Goal: Task Accomplishment & Management: Manage account settings

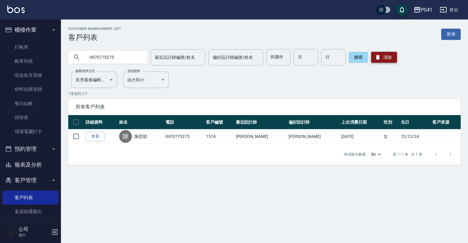
click at [390, 59] on button "清除" at bounding box center [384, 57] width 26 height 11
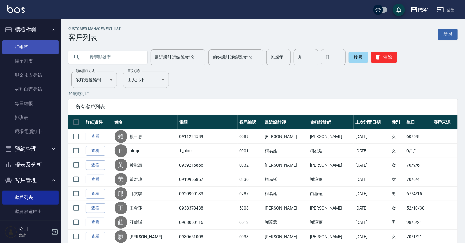
click at [40, 46] on link "打帳單" at bounding box center [30, 47] width 56 height 14
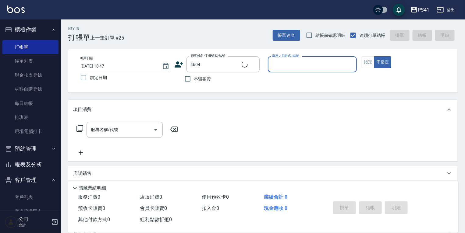
type input "[PERSON_NAME]/0903792717/4604"
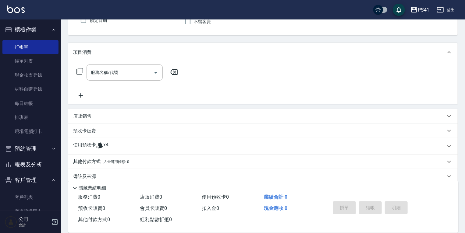
scroll to position [66, 0]
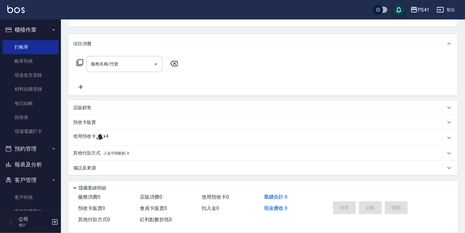
click at [135, 144] on div "使用預收卡 x4" at bounding box center [262, 138] width 389 height 16
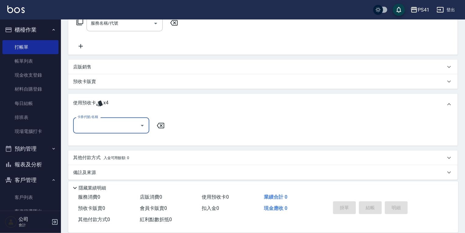
scroll to position [110, 0]
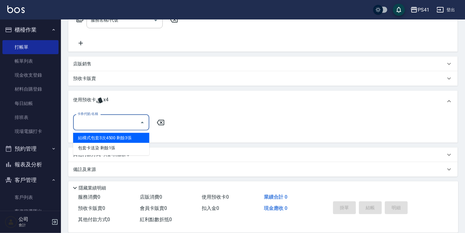
click at [128, 124] on input "卡券代號/名稱" at bounding box center [107, 122] width 62 height 11
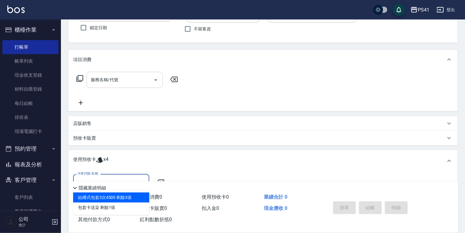
scroll to position [0, 0]
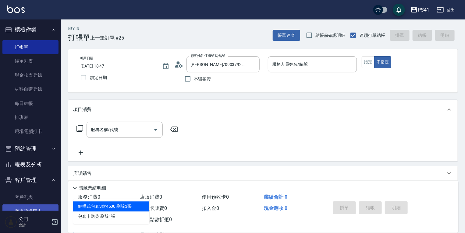
drag, startPoint x: 35, startPoint y: 198, endPoint x: 35, endPoint y: 208, distance: 9.8
click at [35, 198] on link "客戶列表" at bounding box center [30, 198] width 56 height 14
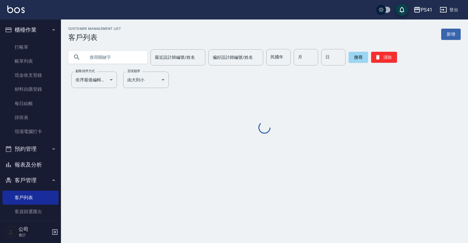
click at [119, 58] on input "text" at bounding box center [113, 57] width 57 height 16
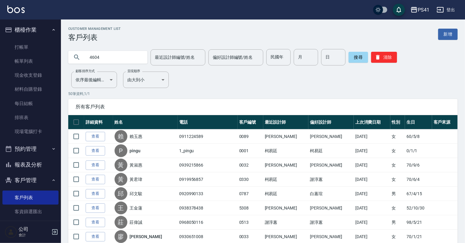
type input "4604"
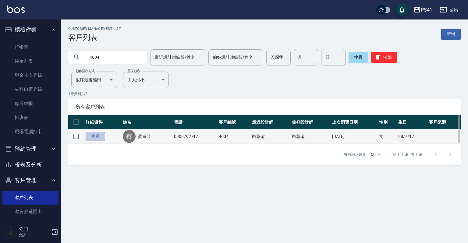
click at [94, 136] on link "查看" at bounding box center [96, 136] width 20 height 9
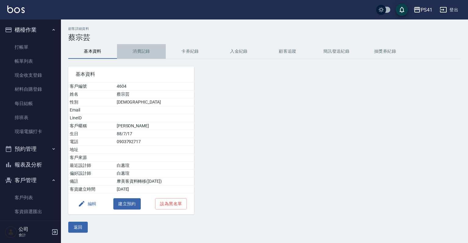
click at [140, 45] on button "消費記錄" at bounding box center [141, 51] width 49 height 15
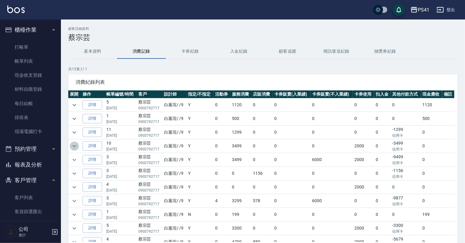
click at [74, 146] on icon "expand row" at bounding box center [75, 146] width 4 height 2
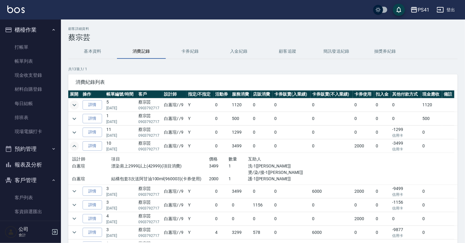
click at [76, 107] on icon "expand row" at bounding box center [74, 104] width 7 height 7
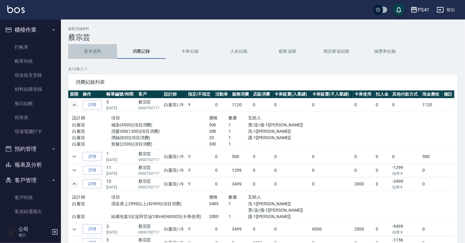
click at [86, 44] on button "基本資料" at bounding box center [92, 51] width 49 height 15
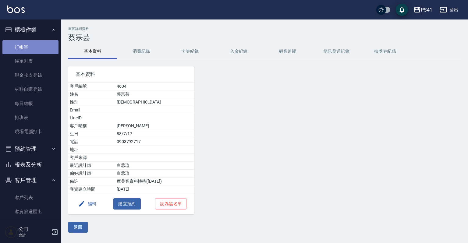
click at [38, 49] on link "打帳單" at bounding box center [30, 47] width 56 height 14
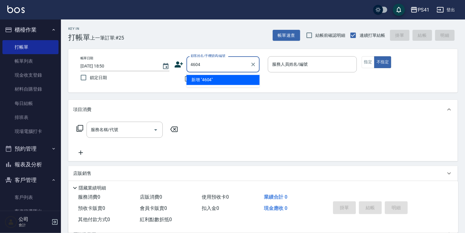
type input "4604"
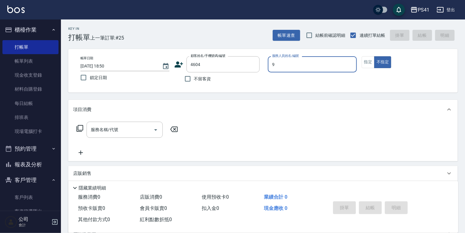
type input "[PERSON_NAME]-9"
type button "false"
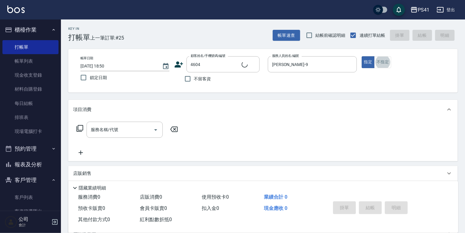
type input "[PERSON_NAME]/0903792717/4604"
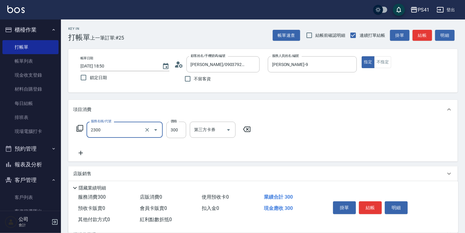
type input "剪髮(2300)"
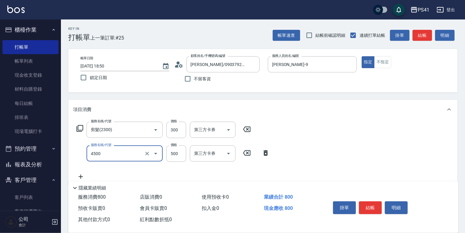
type input "補染(4500)"
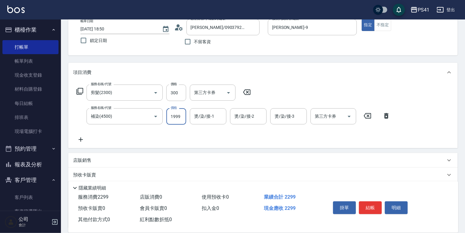
scroll to position [90, 0]
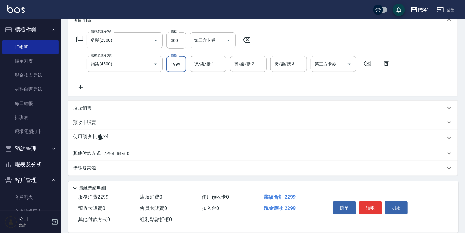
type input "1999"
click at [113, 142] on div "使用預收卡 x4" at bounding box center [259, 138] width 372 height 9
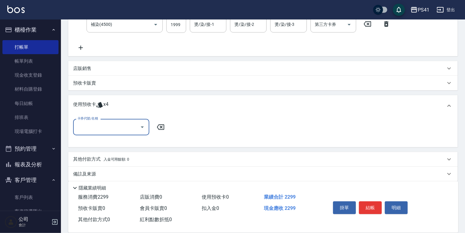
scroll to position [130, 0]
click at [115, 132] on div "卡券代號/名稱" at bounding box center [111, 126] width 76 height 16
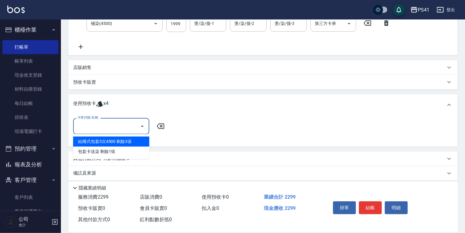
click at [110, 143] on div "結構式包套3次4500 剩餘3張" at bounding box center [111, 142] width 76 height 10
type input "結構式包套3次4500"
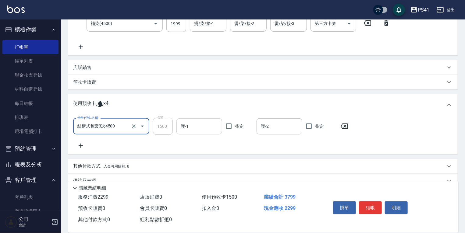
click at [195, 125] on input "護-1" at bounding box center [199, 126] width 40 height 11
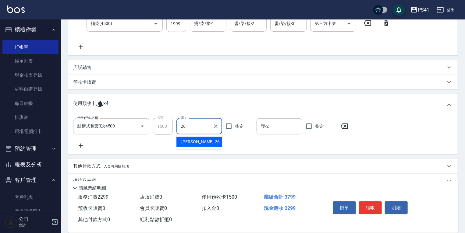
type input "[PERSON_NAME]-26"
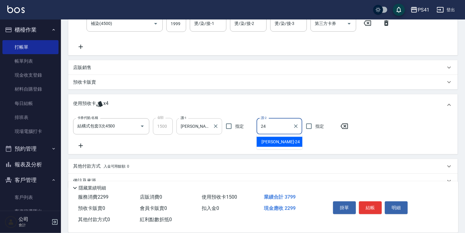
type input "[PERSON_NAME]-24"
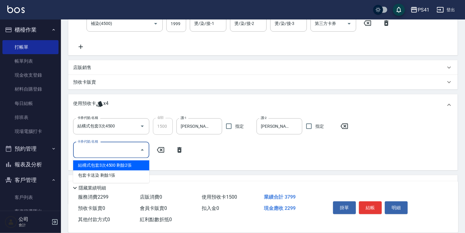
click at [128, 148] on input "卡券代號/名稱" at bounding box center [107, 150] width 62 height 11
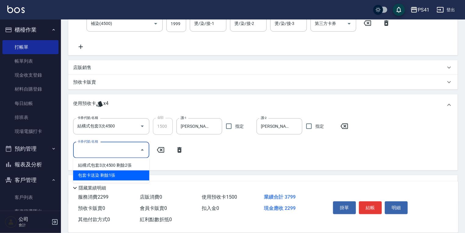
click at [126, 176] on div "包套卡送染 剩餘1張" at bounding box center [111, 176] width 76 height 10
type input "包套卡送染"
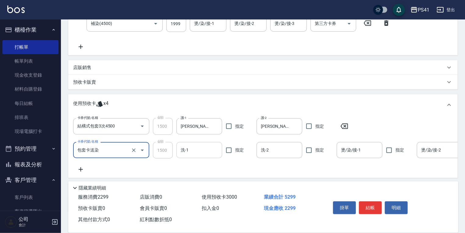
click at [191, 148] on input "洗-1" at bounding box center [199, 150] width 40 height 11
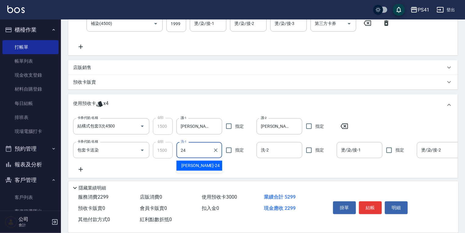
type input "[PERSON_NAME]-24"
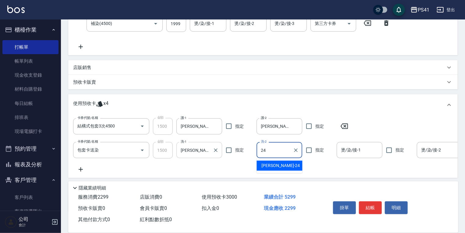
type input "[PERSON_NAME]-24"
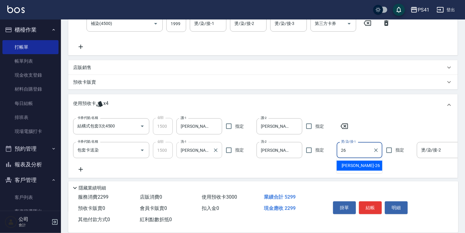
type input "2"
type input "[PERSON_NAME]-24"
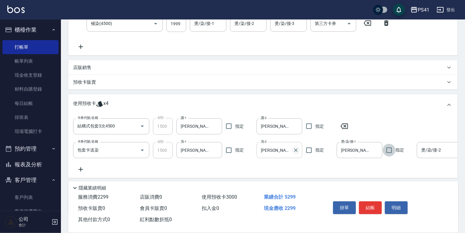
click at [296, 146] on button "Clear" at bounding box center [296, 150] width 9 height 9
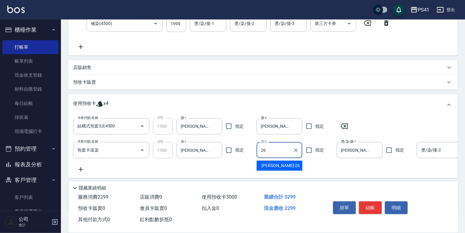
type input "[PERSON_NAME]-26"
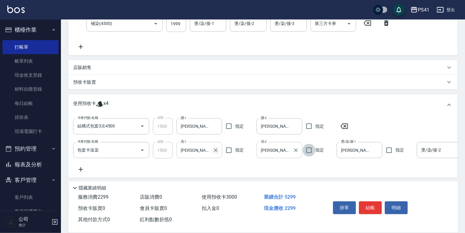
click at [215, 149] on icon "Clear" at bounding box center [216, 150] width 6 height 6
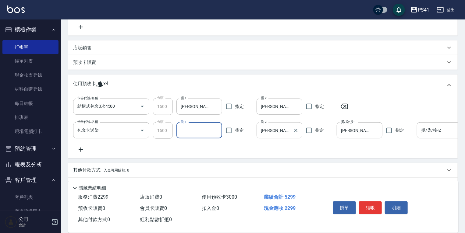
scroll to position [170, 0]
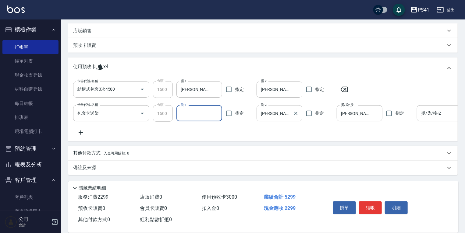
click at [142, 153] on div "其他付款方式 入金可用餘額: 0" at bounding box center [259, 153] width 372 height 7
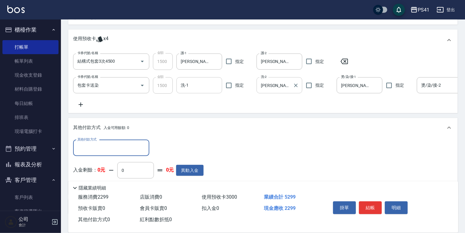
scroll to position [0, 0]
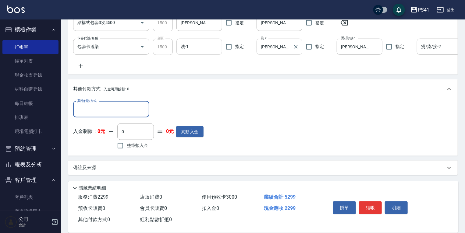
click at [119, 115] on input "其他付款方式" at bounding box center [111, 109] width 71 height 11
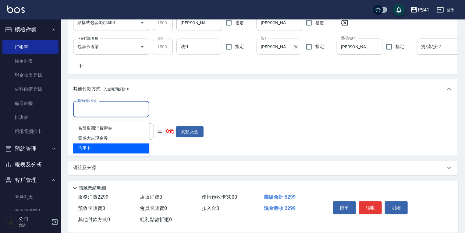
drag, startPoint x: 117, startPoint y: 147, endPoint x: 158, endPoint y: 130, distance: 44.5
click at [119, 147] on span "信用卡" at bounding box center [111, 149] width 76 height 10
type input "信用卡"
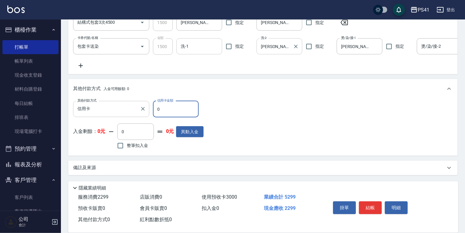
drag, startPoint x: 174, startPoint y: 115, endPoint x: 131, endPoint y: 116, distance: 43.0
click at [145, 116] on div "其他付款方式 信用卡 其他付款方式 信用卡金額 0 信用卡金額" at bounding box center [138, 109] width 130 height 16
type input "2299"
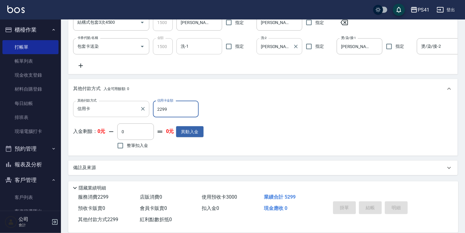
type input "[DATE] 18:51"
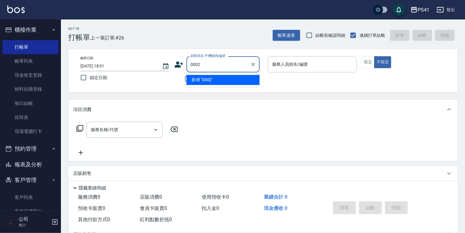
type input "0002"
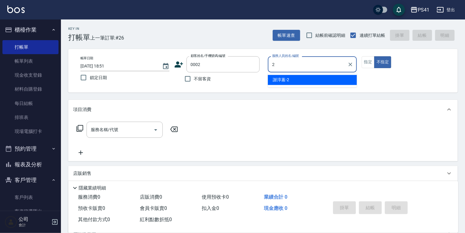
type input "謝淳蕙-2"
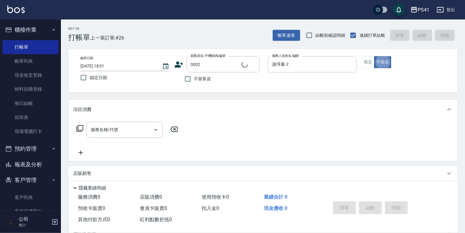
type input "[PERSON_NAME]/[PERSON_NAME]/0002"
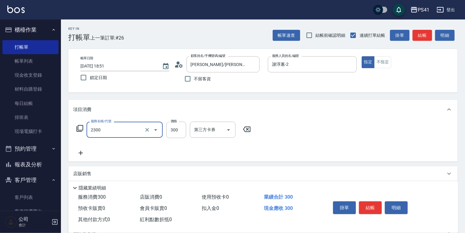
type input "剪髮(2300)"
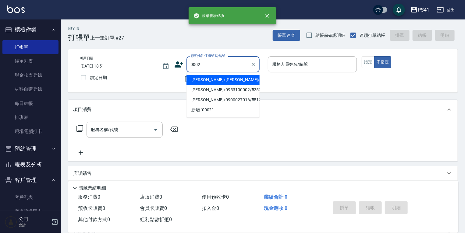
type input "[PERSON_NAME]/[PERSON_NAME]/0002"
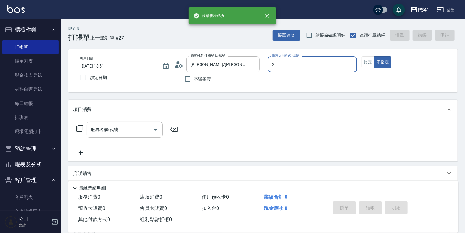
type input "謝淳蕙-2"
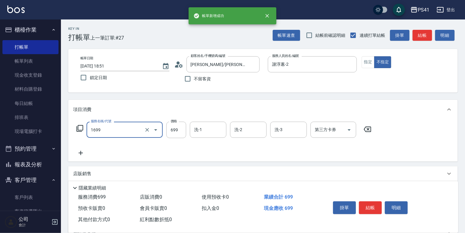
type input "純粹植淨控油SPA洗髮699(1699)"
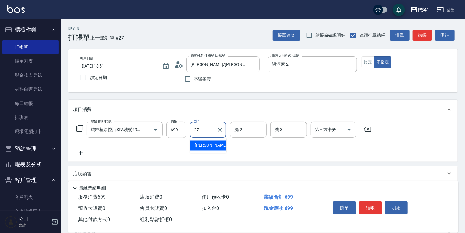
type input "佳佳-27"
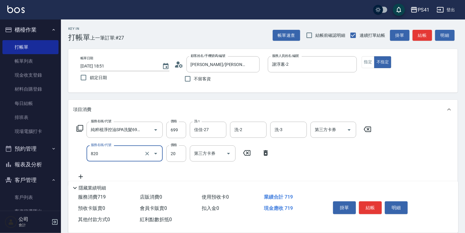
type input "潤絲(820)"
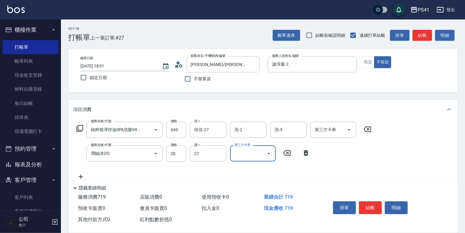
type input "佳佳-27"
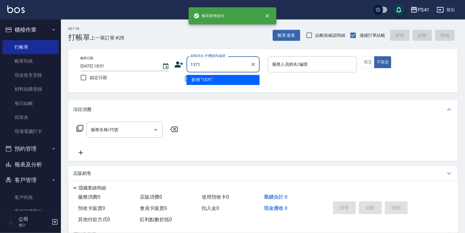
type input "1371"
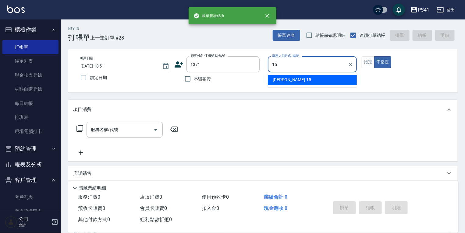
type input "[PERSON_NAME]-15"
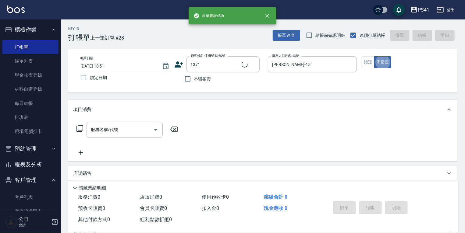
type input "[PERSON_NAME]/0968589122/1371"
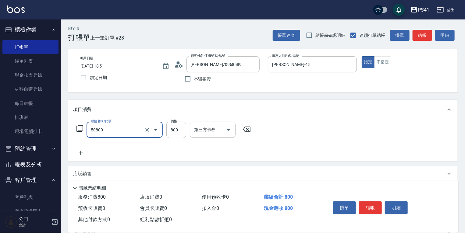
type input "原價401~800護髮(50800)"
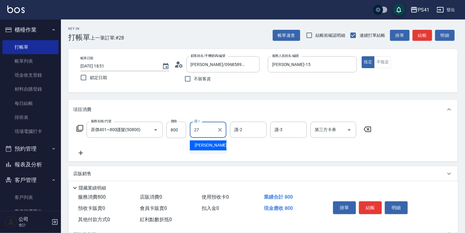
type input "佳佳-27"
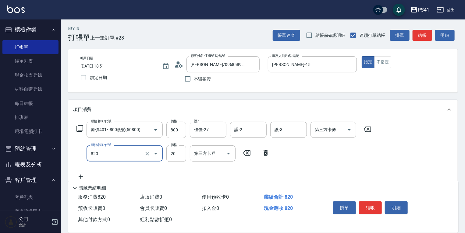
type input "潤絲(820)"
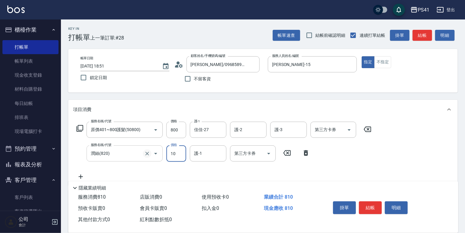
click at [144, 152] on icon "Clear" at bounding box center [147, 154] width 6 height 6
type input "10"
type input "潤絲(820)"
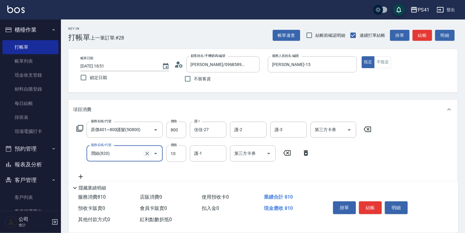
click at [145, 152] on icon "Clear" at bounding box center [147, 154] width 6 height 6
type input "電棒 夾直 玉米鬚(8100)"
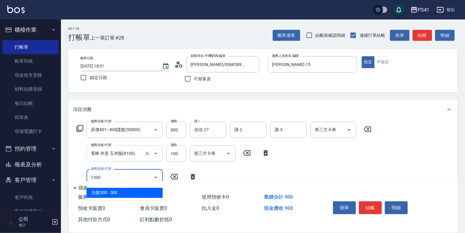
type input "洗髮300(1300)"
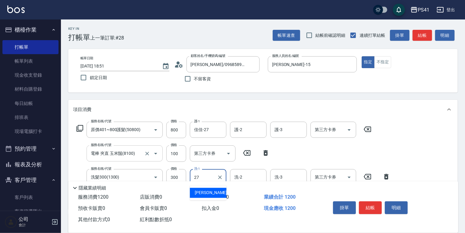
type input "佳佳-27"
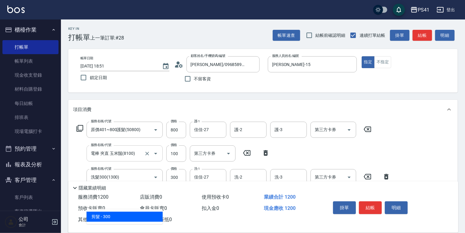
type input "剪髮(2300)"
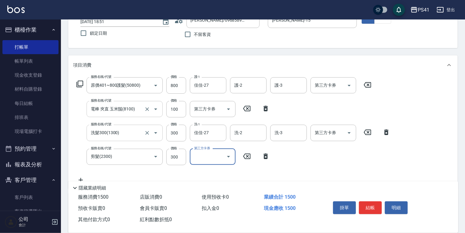
scroll to position [49, 0]
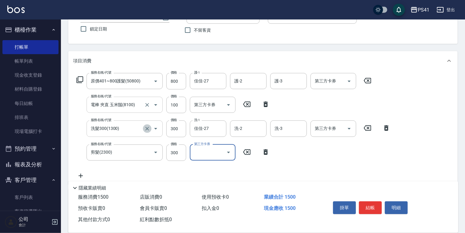
click at [148, 128] on icon "Clear" at bounding box center [147, 129] width 6 height 6
type input "洗髮300(1300)"
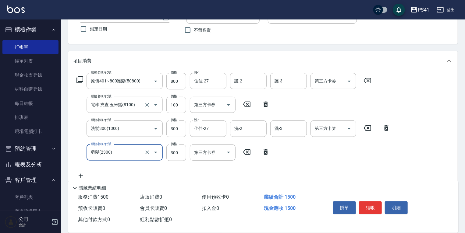
click at [142, 102] on input "電棒 夾直 玉米鬚(8100)" at bounding box center [116, 105] width 54 height 11
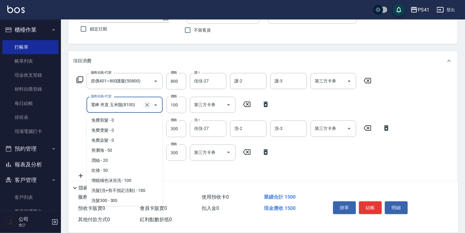
scroll to position [110, 0]
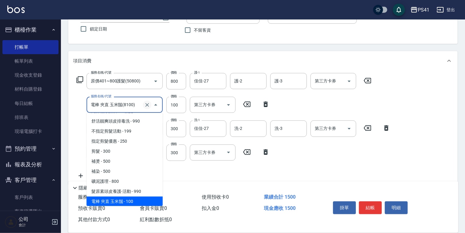
click at [148, 105] on icon "Clear" at bounding box center [147, 105] width 6 height 6
click at [119, 102] on input "服務名稱/代號" at bounding box center [116, 105] width 54 height 11
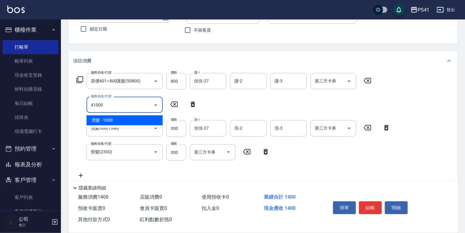
type input "漂髮(41000)"
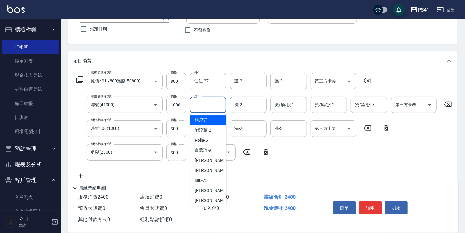
click at [212, 110] on input "洗-1" at bounding box center [208, 105] width 31 height 11
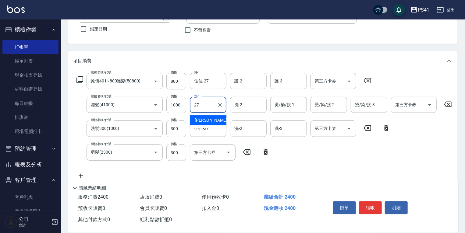
type input "佳佳-27"
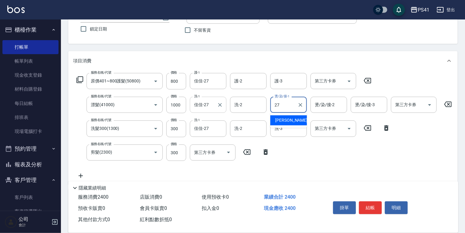
type input "佳佳-27"
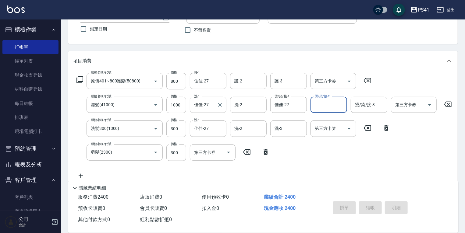
type input "[DATE] 18:52"
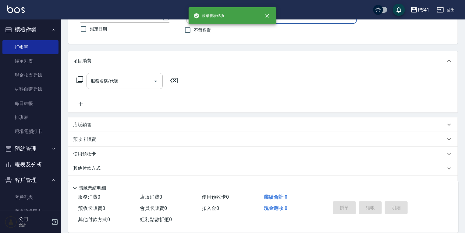
type input "0186"
type input "[PERSON_NAME]-15"
type input "[PERSON_NAME]/0930519359/0186"
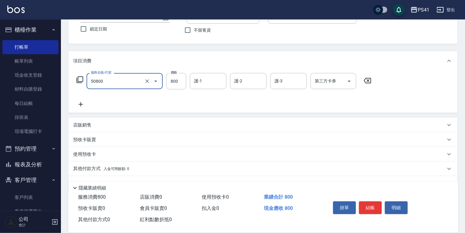
type input "原價401~800護髮(50800)"
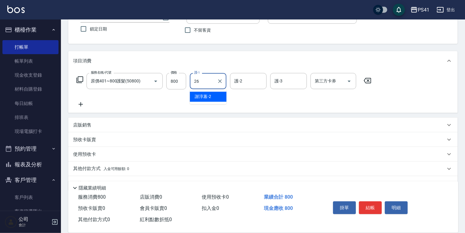
type input "[PERSON_NAME]-26"
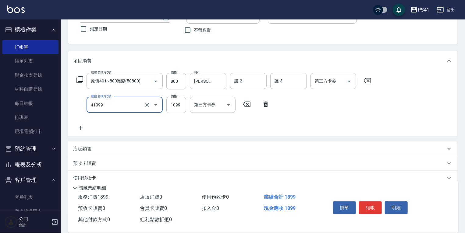
type input "公司活動/早鳥(41099)"
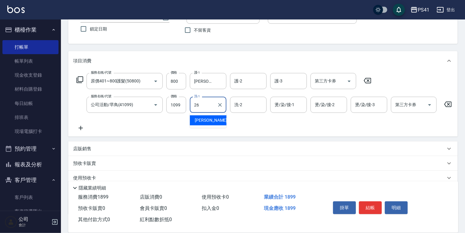
type input "[PERSON_NAME]-26"
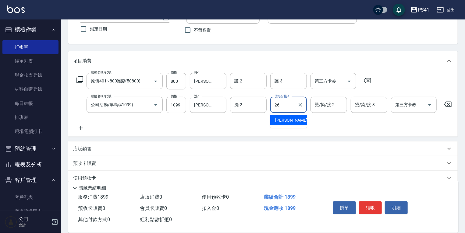
type input "[PERSON_NAME]-26"
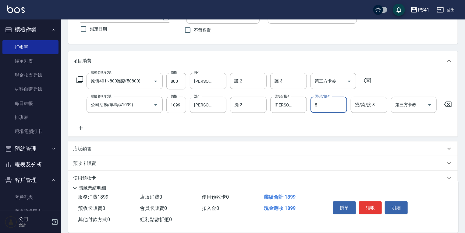
type input "Rolla-5"
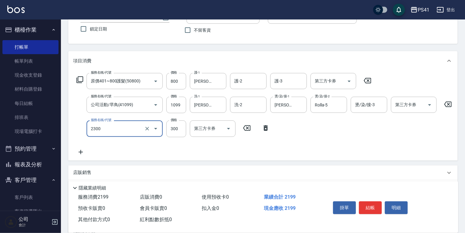
type input "剪髮(2300)"
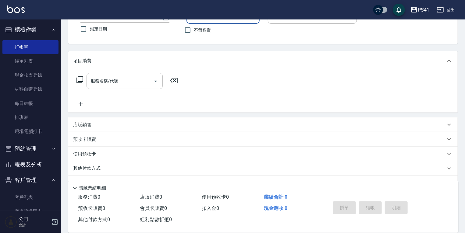
scroll to position [0, 0]
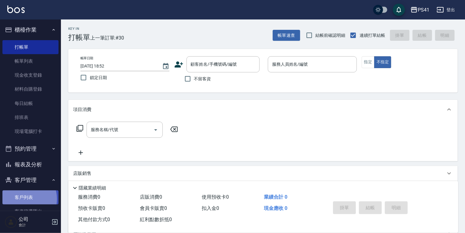
click at [23, 199] on link "客戶列表" at bounding box center [30, 198] width 56 height 14
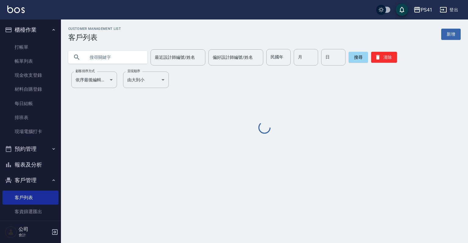
click at [98, 58] on input "text" at bounding box center [113, 57] width 57 height 16
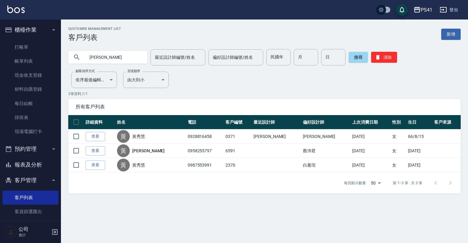
type input "黃"
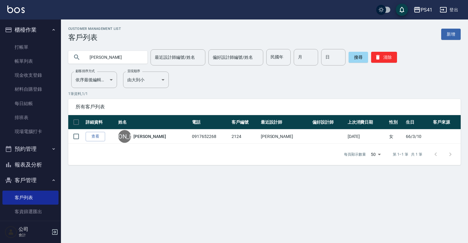
click at [105, 55] on input "[PERSON_NAME]" at bounding box center [113, 57] width 57 height 16
drag, startPoint x: 105, startPoint y: 55, endPoint x: 27, endPoint y: 45, distance: 79.0
click at [25, 45] on div "PS41 登出 櫃檯作業 打帳單 帳單列表 現金收支登錄 材料自購登錄 每日結帳 排班表 現場電腦打卡 預約管理 預約管理 單日預約紀錄 單週預約紀錄 報表及…" at bounding box center [234, 121] width 468 height 243
type input "0"
type input "0978586892"
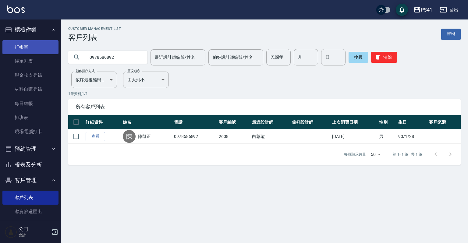
click at [42, 48] on link "打帳單" at bounding box center [30, 47] width 56 height 14
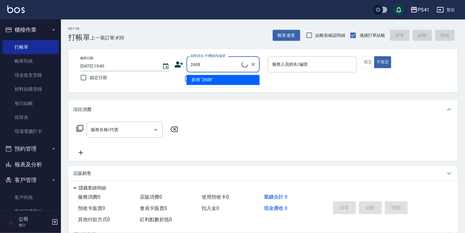
type input "2608"
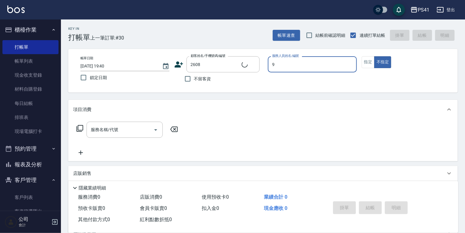
type input "[PERSON_NAME]-9"
type button "false"
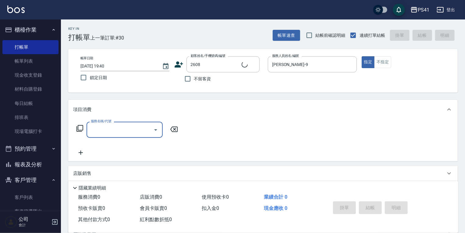
type input "陳凱正/0978586892/2608"
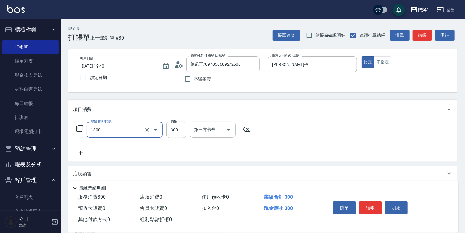
type input "洗髮300(1300)"
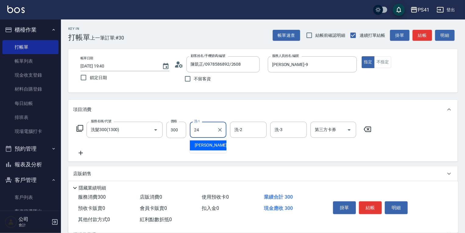
type input "[PERSON_NAME]-24"
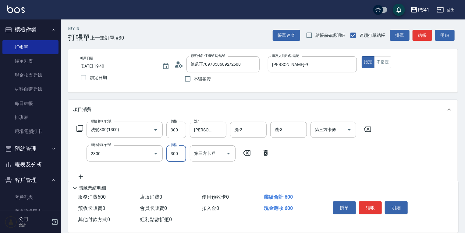
type input "剪髮(2300)"
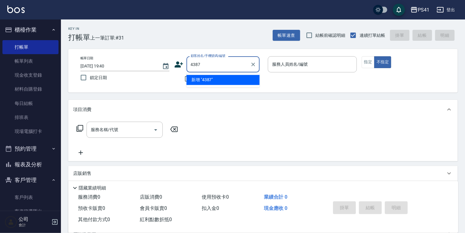
type input "4387"
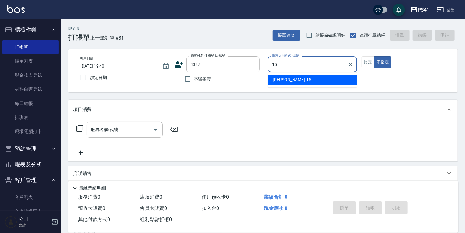
type input "[PERSON_NAME]-15"
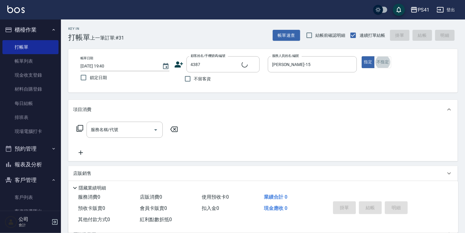
type input "[PERSON_NAME]/0963329005/4387"
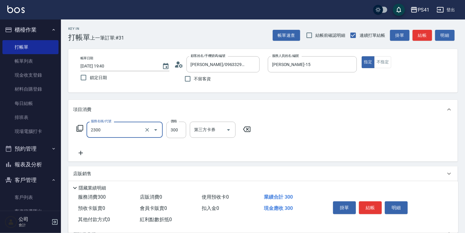
type input "剪髮(2300)"
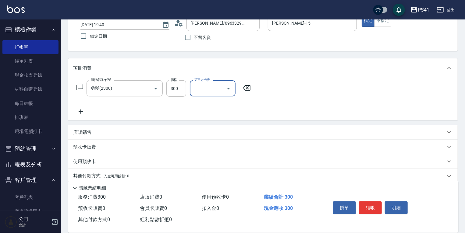
scroll to position [64, 0]
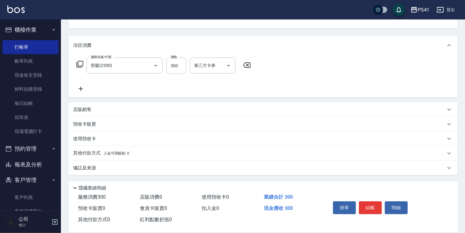
click at [134, 114] on div "店販銷售" at bounding box center [262, 109] width 389 height 15
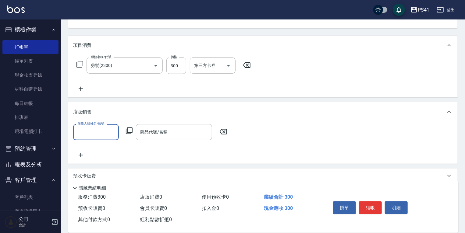
scroll to position [0, 0]
type input "[PERSON_NAME]-15"
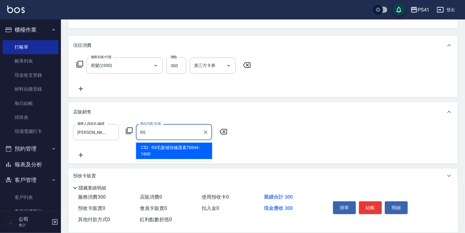
type input "RS毛髮補強修護素700ml"
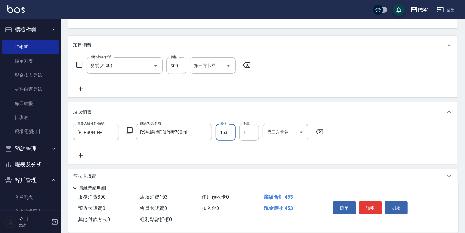
type input "1530"
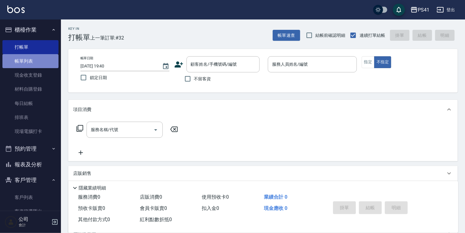
click at [31, 58] on link "帳單列表" at bounding box center [30, 61] width 56 height 14
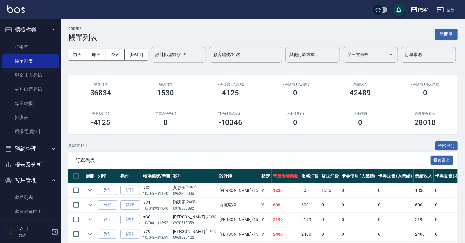
click at [154, 60] on input "設計師編號/姓名" at bounding box center [178, 54] width 49 height 11
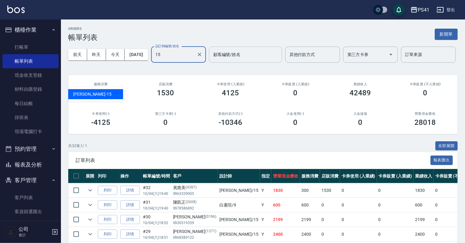
type input "[PERSON_NAME]-15"
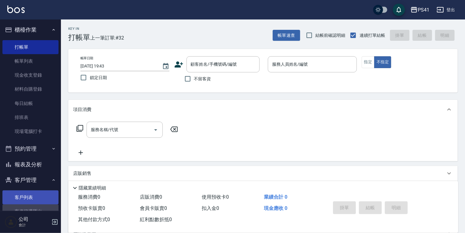
click at [27, 204] on ul "客戶列表 客資篩選匯出 卡券管理" at bounding box center [30, 211] width 56 height 47
drag, startPoint x: 26, startPoint y: 200, endPoint x: 26, endPoint y: 210, distance: 9.8
click at [26, 200] on link "客戶列表" at bounding box center [30, 198] width 56 height 14
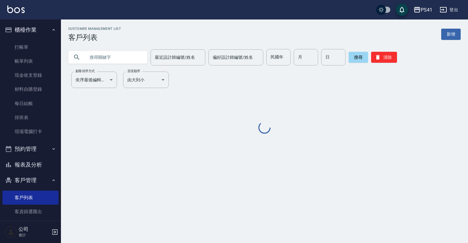
click at [94, 60] on input "text" at bounding box center [113, 57] width 57 height 16
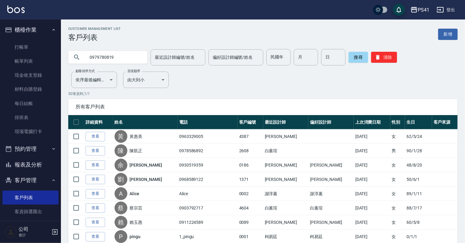
type input "0979780819"
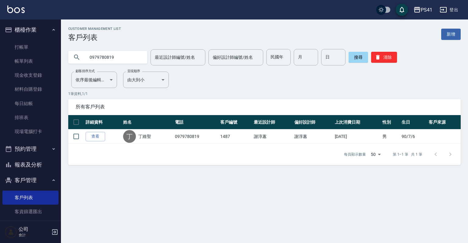
click at [29, 163] on button "報表及分析" at bounding box center [30, 165] width 56 height 16
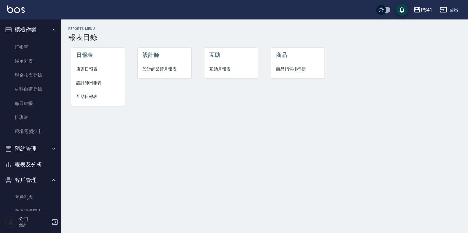
click at [96, 83] on span "設計師日報表" at bounding box center [98, 83] width 44 height 6
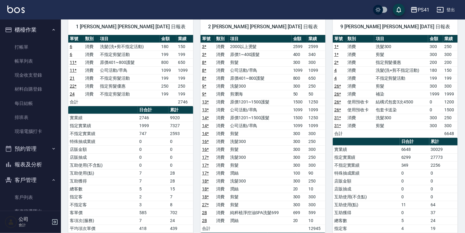
scroll to position [73, 0]
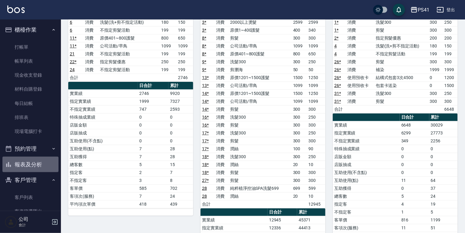
click at [37, 161] on button "報表及分析" at bounding box center [30, 165] width 56 height 16
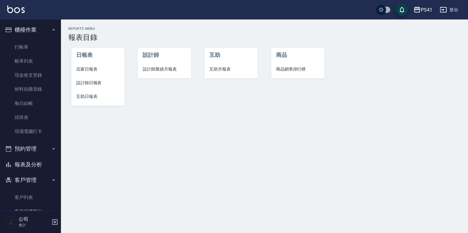
click at [157, 67] on span "設計師業績月報表" at bounding box center [165, 69] width 44 height 6
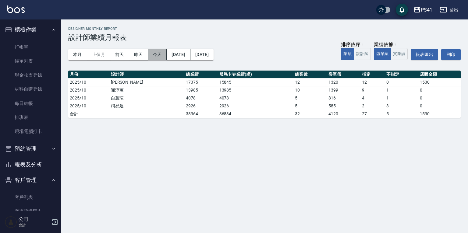
click at [151, 52] on button "今天" at bounding box center [157, 54] width 19 height 11
drag, startPoint x: 26, startPoint y: 197, endPoint x: 26, endPoint y: 206, distance: 9.1
click at [26, 197] on link "客戶列表" at bounding box center [30, 198] width 56 height 14
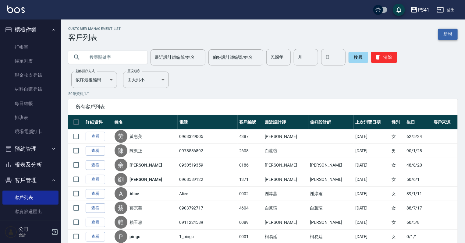
click at [445, 32] on link "新增" at bounding box center [448, 34] width 20 height 11
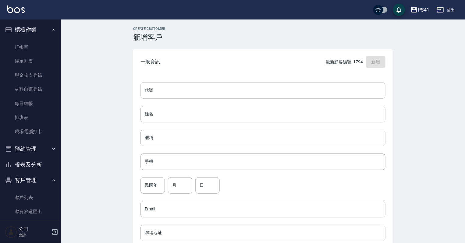
click at [184, 89] on input "代號" at bounding box center [262, 90] width 245 height 16
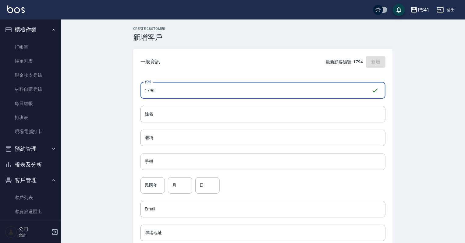
type input "1796"
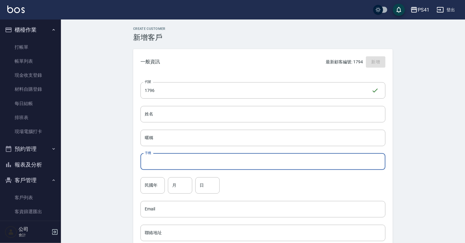
drag, startPoint x: 230, startPoint y: 165, endPoint x: 234, endPoint y: 164, distance: 4.0
click at [231, 165] on input "手機" at bounding box center [262, 162] width 245 height 16
type input "0958805515"
click at [141, 183] on div "代號 1796 ​ 代號 姓名 姓名 暱稱 暱稱 手機 0958805515 手機 民國年 民國年 月 月 日 日 Email Email 聯絡地址 聯絡地址…" at bounding box center [263, 223] width 260 height 296
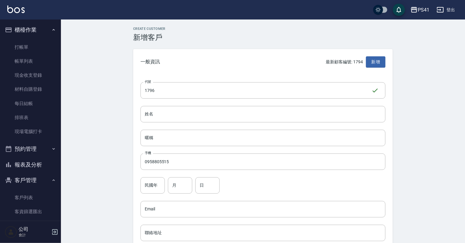
click at [147, 183] on input "民國年" at bounding box center [152, 185] width 24 height 16
type input "86"
click at [185, 179] on input "月" at bounding box center [180, 185] width 24 height 16
type input "08"
click at [205, 185] on input "日" at bounding box center [207, 185] width 24 height 16
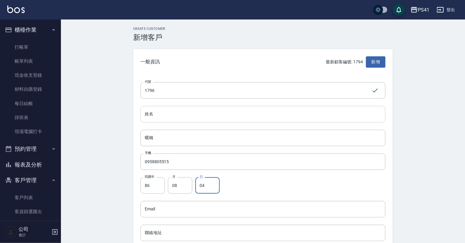
type input "04"
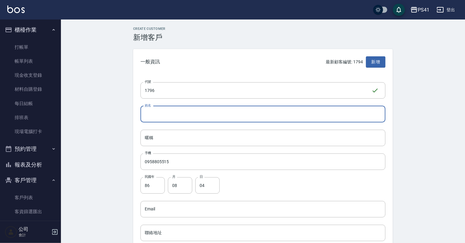
click at [242, 110] on input "姓名" at bounding box center [262, 114] width 245 height 16
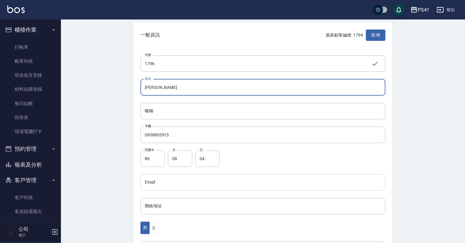
scroll to position [73, 0]
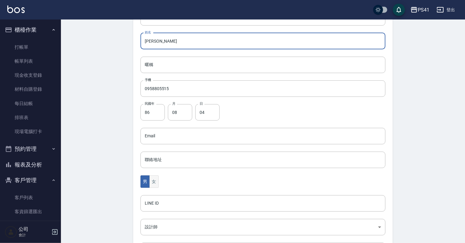
type input "[PERSON_NAME]"
click at [154, 184] on button "女" at bounding box center [153, 182] width 9 height 12
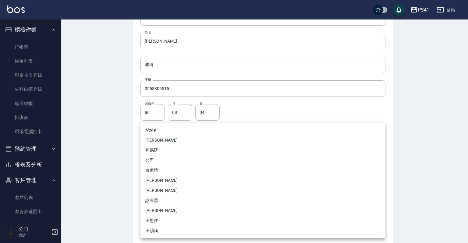
click at [146, 223] on body "PS41 登出 櫃檯作業 打帳單 帳單列表 現金收支登錄 材料自購登錄 每日結帳 排班表 現場電腦打卡 預約管理 預約管理 單日預約紀錄 單週預約紀錄 報表及…" at bounding box center [234, 125] width 468 height 397
click at [165, 181] on li "[PERSON_NAME]" at bounding box center [262, 181] width 245 height 10
type input "b861b14a-5249-4bb7-9707-8502bff7da80"
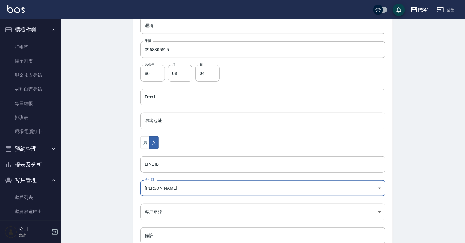
scroll to position [153, 0]
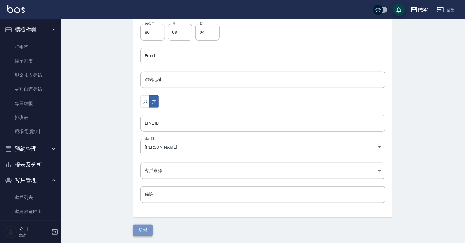
click at [136, 228] on button "新增" at bounding box center [143, 230] width 20 height 11
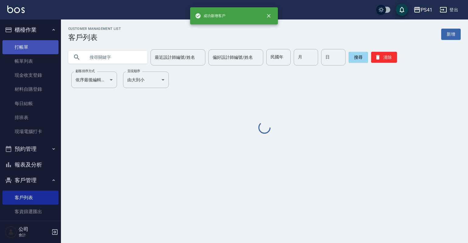
click at [29, 46] on link "打帳單" at bounding box center [30, 47] width 56 height 14
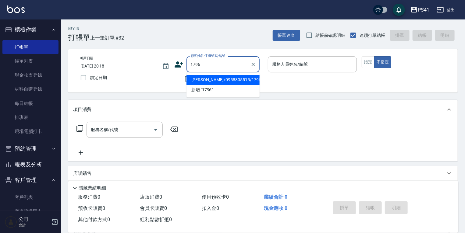
type input "[PERSON_NAME]/0958805515/1796"
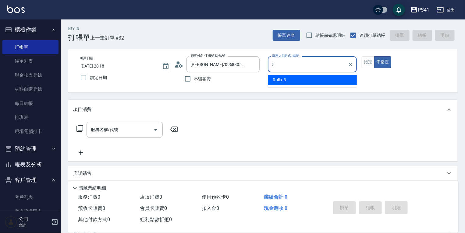
type input "Rolla-5"
type button "false"
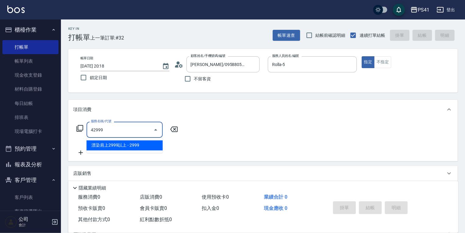
type input "漂染肩上2999以上(42999)"
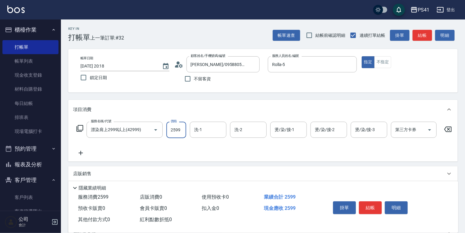
type input "2599"
type input "Rolla-5"
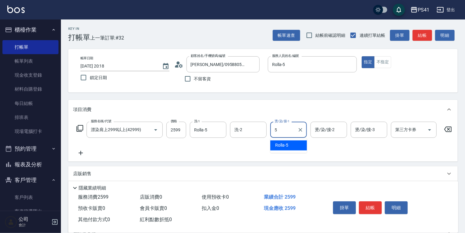
type input "Rolla-5"
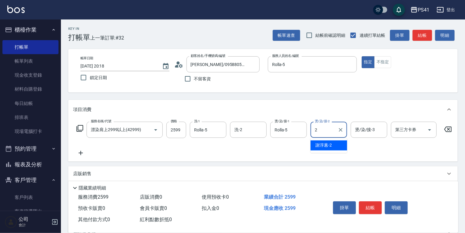
type input "謝淳蕙-2"
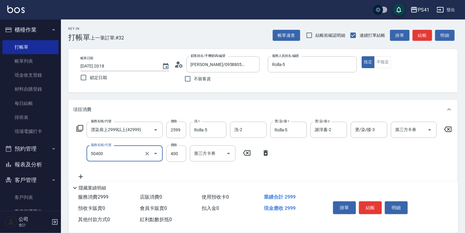
type input "原價1~400護髮(50400)"
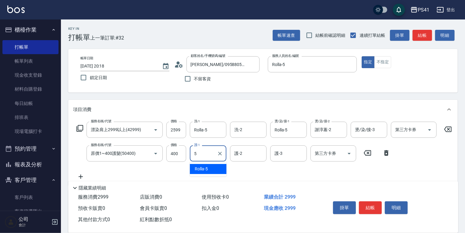
type input "Rolla-5"
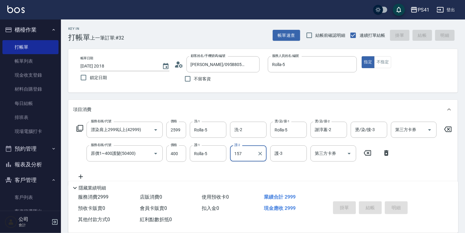
type input "1574"
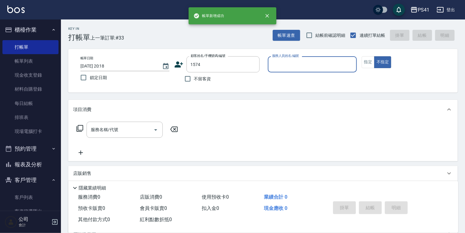
type input "[PERSON_NAME]/0970775275/1574"
type input "[PERSON_NAME]-1"
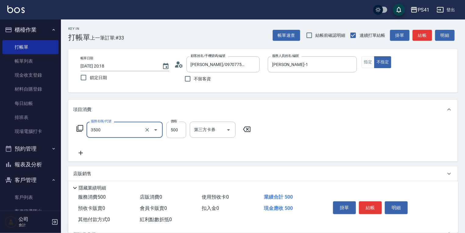
type input "補燙(3500)"
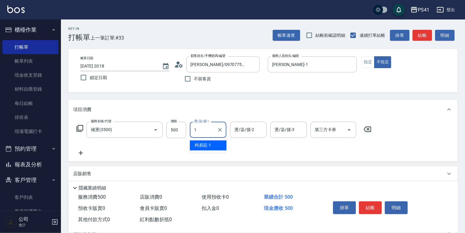
type input "[PERSON_NAME]-1"
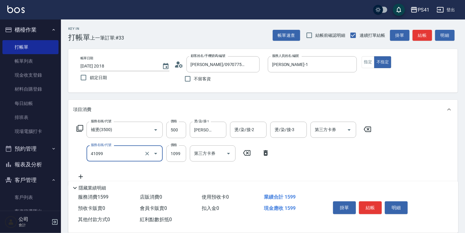
type input "公司活動/早鳥(41099)"
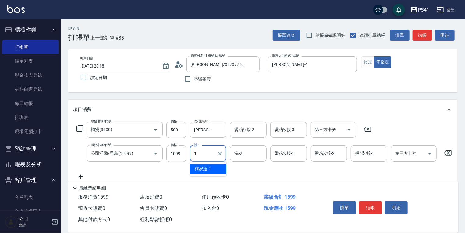
type input "[PERSON_NAME]-1"
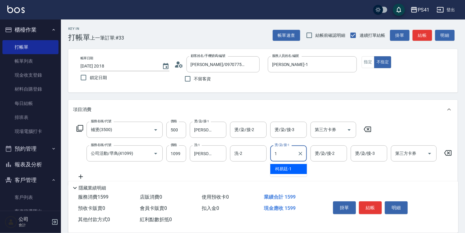
type input "[PERSON_NAME]-1"
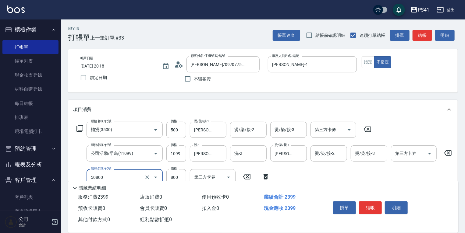
type input "原價401~800護髮(50800)"
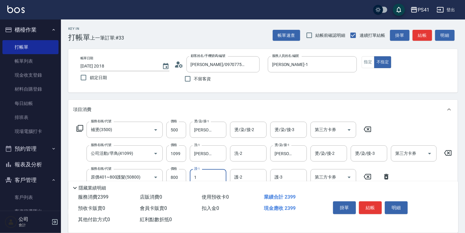
type input "[PERSON_NAME]-1"
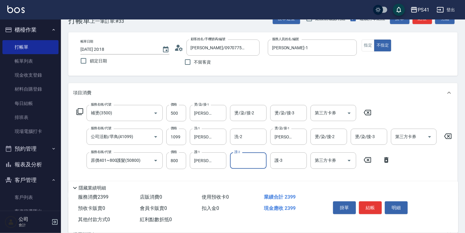
scroll to position [98, 0]
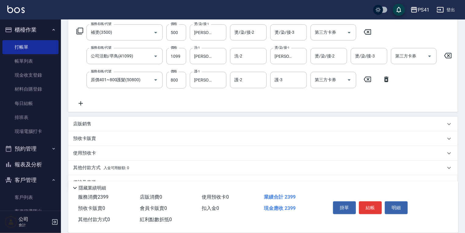
click at [140, 167] on div "其他付款方式 入金可用餘額: 0" at bounding box center [262, 168] width 389 height 15
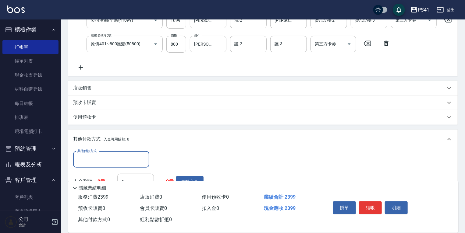
scroll to position [0, 0]
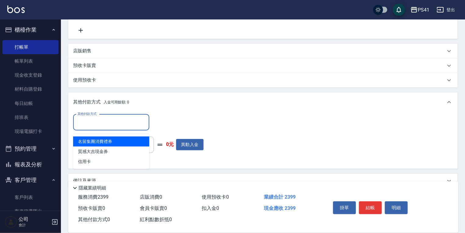
click at [116, 122] on input "其他付款方式" at bounding box center [111, 122] width 71 height 11
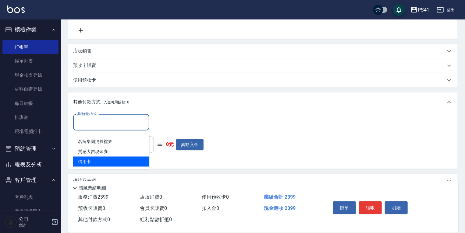
click at [112, 161] on span "信用卡" at bounding box center [111, 162] width 76 height 10
type input "信用卡"
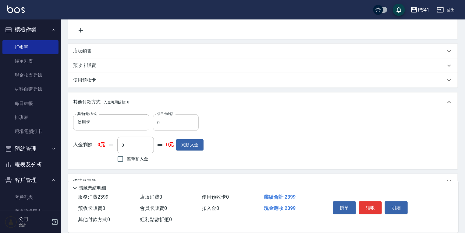
drag, startPoint x: 197, startPoint y: 118, endPoint x: 194, endPoint y: 118, distance: 3.4
click at [194, 118] on div "其他付款方式 信用卡 其他付款方式 信用卡金額 0 信用卡金額 入金剩餘： 0元 0 ​ 整筆扣入金 0元 異動入金" at bounding box center [262, 140] width 389 height 57
drag, startPoint x: 173, startPoint y: 128, endPoint x: 136, endPoint y: 131, distance: 37.3
click at [136, 131] on div "其他付款方式 信用卡 其他付款方式 信用卡金額 0 信用卡金額" at bounding box center [138, 123] width 130 height 16
type input "2399"
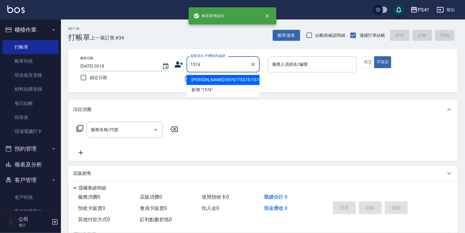
type input "[PERSON_NAME]/0970775275/1574"
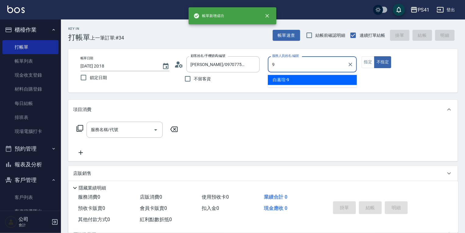
type input "[PERSON_NAME]-9"
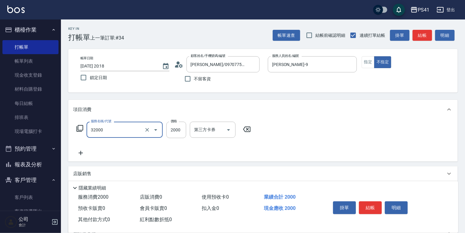
type input "2000以上燙髮(32000)"
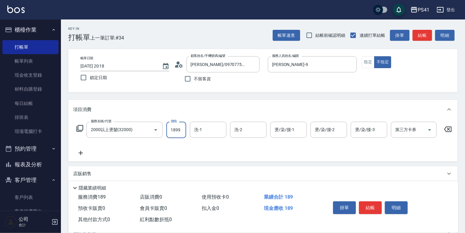
type input "1899"
type input "[PERSON_NAME]-24"
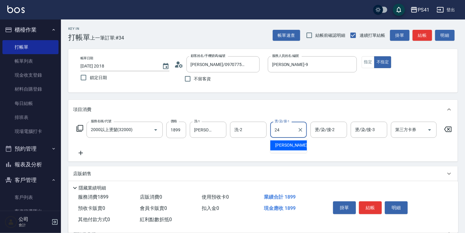
type input "[PERSON_NAME]-24"
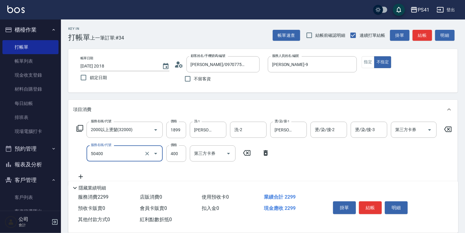
type input "原價1~400護髮(50400)"
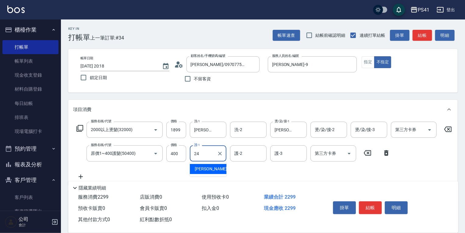
type input "[PERSON_NAME]-24"
click at [181, 154] on input "400" at bounding box center [176, 154] width 20 height 16
click at [181, 154] on input "50800" at bounding box center [176, 154] width 20 height 16
type input "800"
click at [212, 157] on input "[PERSON_NAME]-24" at bounding box center [204, 153] width 22 height 11
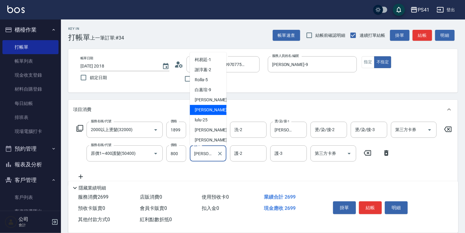
click at [212, 157] on input "[PERSON_NAME]-24" at bounding box center [204, 153] width 22 height 11
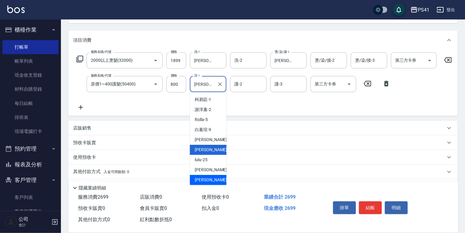
scroll to position [91, 0]
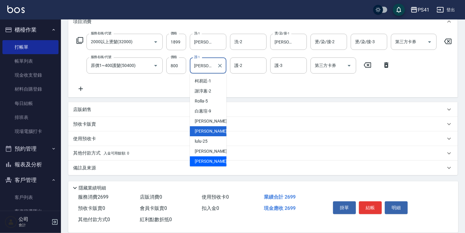
click at [130, 154] on div "其他付款方式 入金可用餘額: 0" at bounding box center [259, 153] width 372 height 7
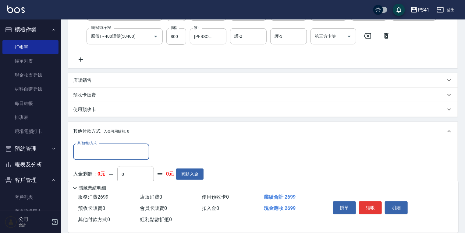
scroll to position [163, 0]
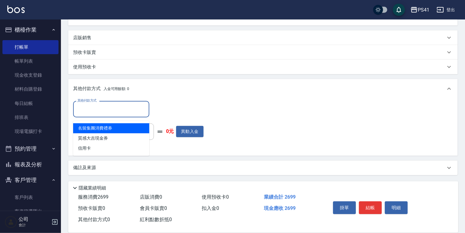
click at [108, 105] on input "其他付款方式" at bounding box center [111, 109] width 71 height 11
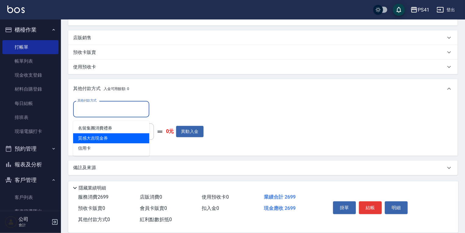
click at [106, 140] on span "質感大吉現金券" at bounding box center [111, 138] width 76 height 10
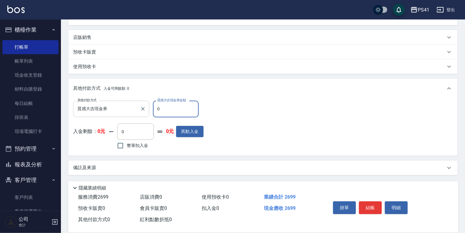
click at [116, 114] on input "質感大吉現金券" at bounding box center [107, 109] width 62 height 11
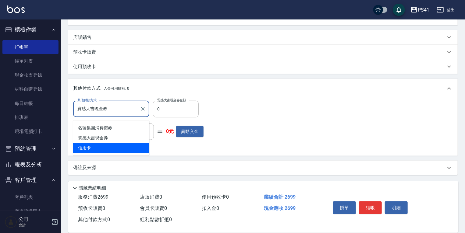
click at [108, 146] on span "信用卡" at bounding box center [111, 148] width 76 height 10
type input "信用卡"
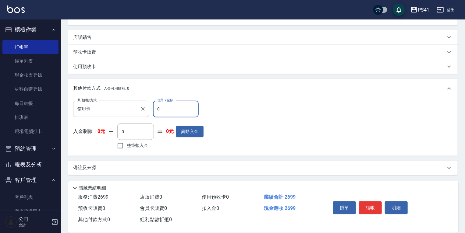
drag, startPoint x: 166, startPoint y: 111, endPoint x: 147, endPoint y: 109, distance: 18.3
click at [154, 111] on input "0" at bounding box center [176, 109] width 46 height 16
type input "2699"
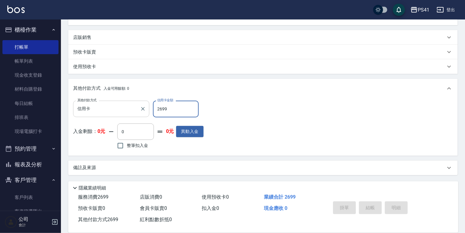
type input "[DATE] 20:19"
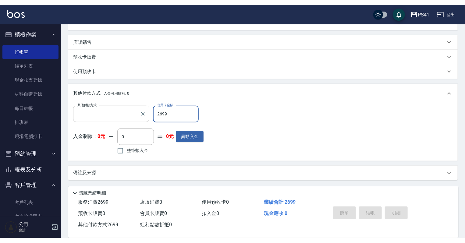
scroll to position [0, 0]
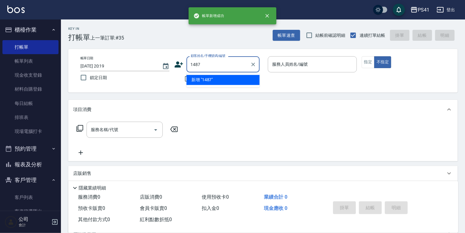
type input "1487"
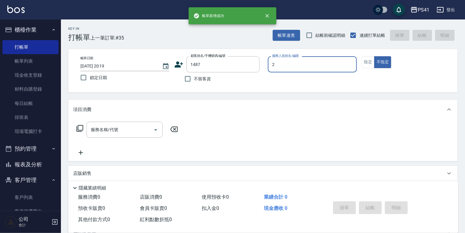
type input "謝淳蕙-2"
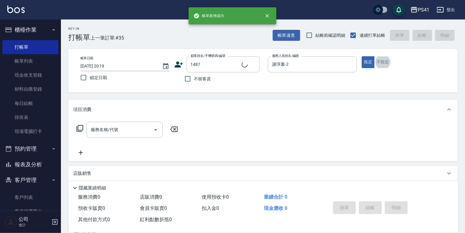
type input "1"
type input "[PERSON_NAME]/0979780819/1487"
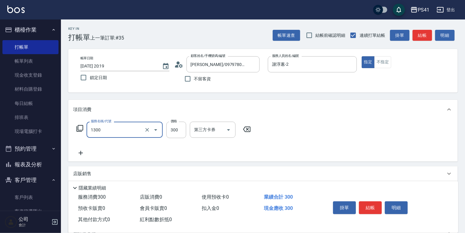
type input "洗髮300(1300)"
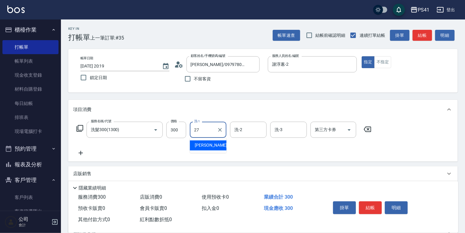
type input "佳佳-27"
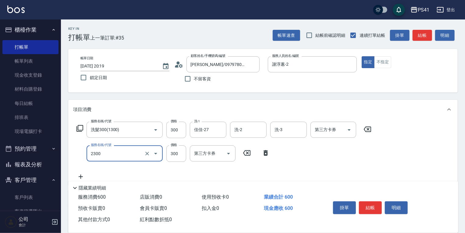
type input "剪髮(2300)"
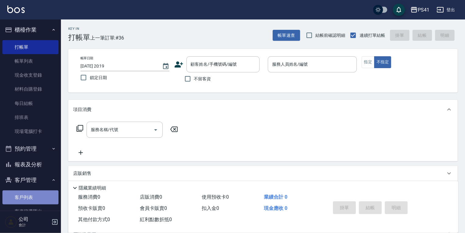
click at [48, 194] on link "客戶列表" at bounding box center [30, 198] width 56 height 14
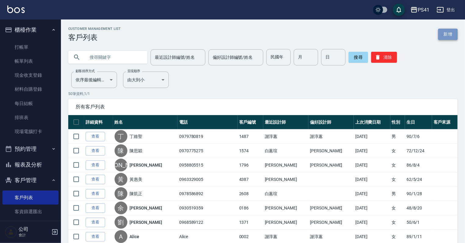
click at [447, 36] on link "新增" at bounding box center [448, 34] width 20 height 11
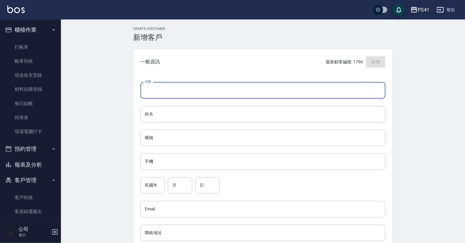
click at [166, 88] on input "代號" at bounding box center [262, 90] width 245 height 16
type input "1797"
click at [164, 164] on input "手機" at bounding box center [262, 162] width 245 height 16
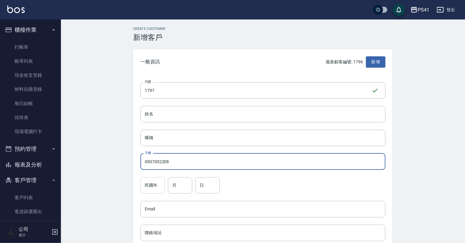
type input "0907002208"
click at [159, 186] on input "民國年" at bounding box center [152, 185] width 24 height 16
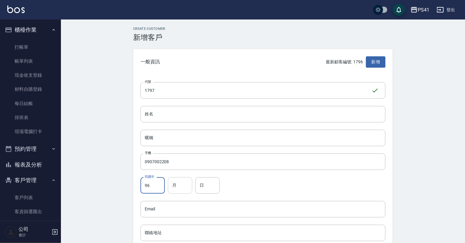
type input "96"
click at [176, 182] on input "月" at bounding box center [180, 185] width 24 height 16
type input "03"
click at [222, 193] on div "民國年 96 民國年 月 03 月 日 日" at bounding box center [262, 185] width 245 height 16
click at [212, 185] on input "日" at bounding box center [207, 185] width 24 height 16
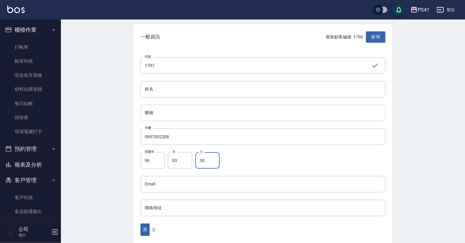
scroll to position [49, 0]
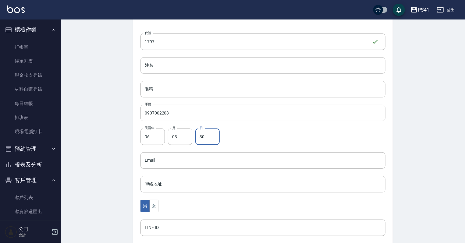
type input "30"
click at [168, 66] on input "姓名" at bounding box center [262, 65] width 245 height 16
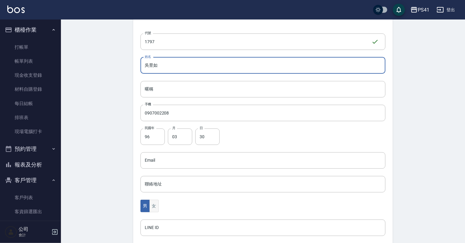
type input "吳昱如"
click at [155, 209] on button "女" at bounding box center [153, 206] width 9 height 12
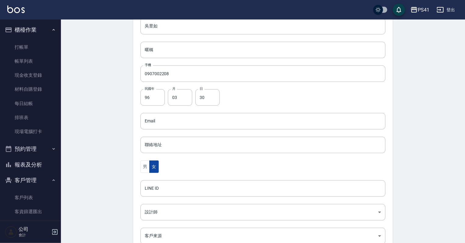
scroll to position [146, 0]
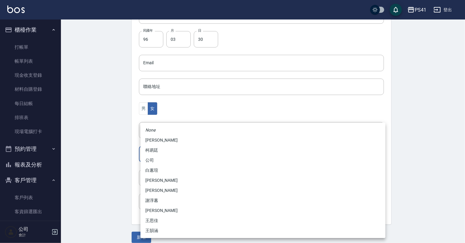
click at [160, 146] on body "PS41 登出 櫃檯作業 打帳單 帳單列表 現金收支登錄 材料自購登錄 每日結帳 排班表 現場電腦打卡 預約管理 預約管理 單日預約紀錄 單週預約紀錄 報表及…" at bounding box center [232, 52] width 465 height 397
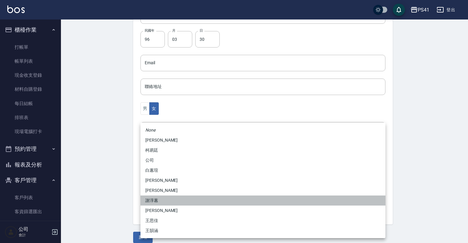
click at [157, 202] on li "謝淳蕙" at bounding box center [262, 201] width 245 height 10
type input "8c411568-4112-470a-9bf0-dab44adfddc4"
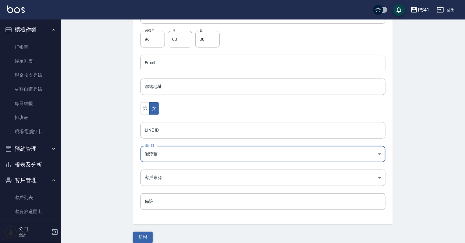
click at [141, 236] on button "新增" at bounding box center [143, 237] width 20 height 11
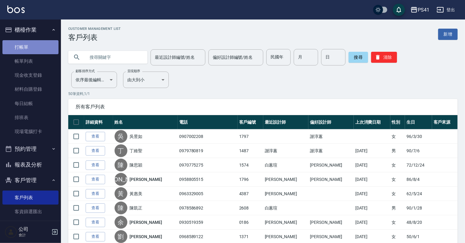
click at [31, 50] on link "打帳單" at bounding box center [30, 47] width 56 height 14
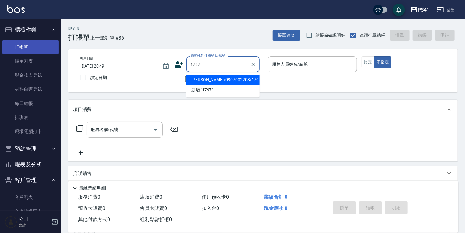
type input "[PERSON_NAME]/0907002208/1797"
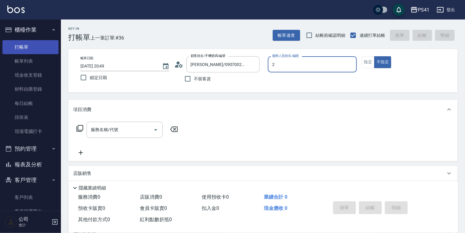
type input "謝淳蕙-2"
type button "false"
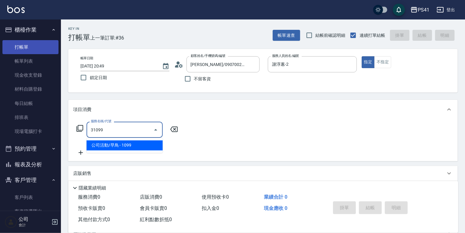
type input "公司活動/早鳥(31099)"
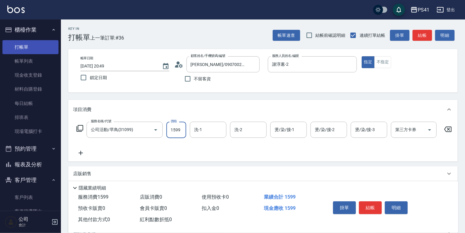
type input "1599"
type input "佳佳-27"
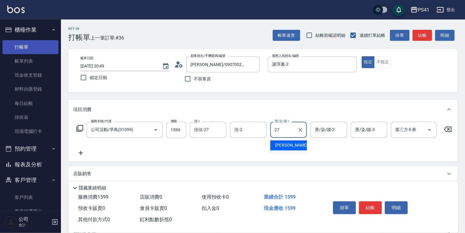
type input "佳佳-27"
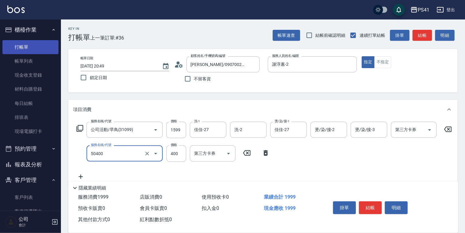
type input "原價1~400護髮(50400)"
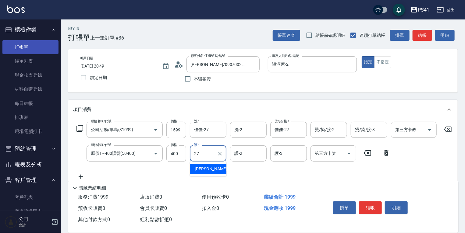
type input "佳佳-27"
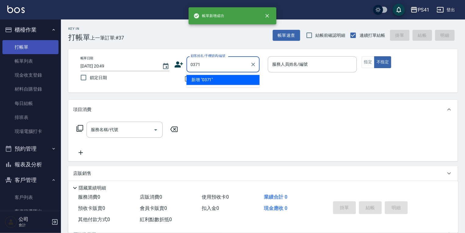
type input "0371"
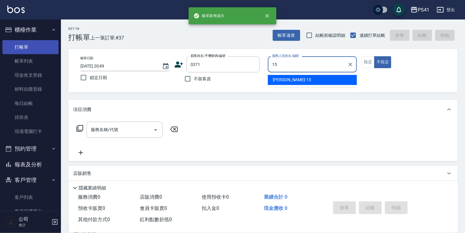
type input "[PERSON_NAME]-15"
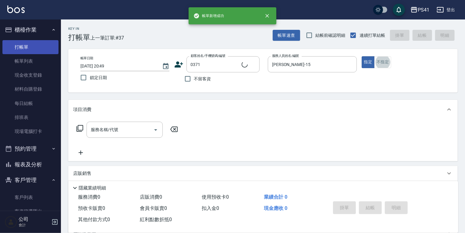
type input "[PERSON_NAME]/0928816458/0371"
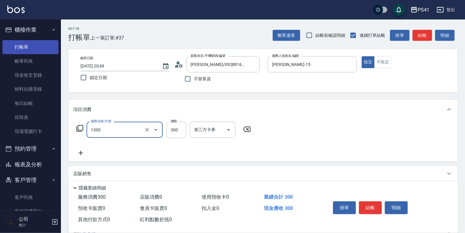
type input "洗髮300(1300)"
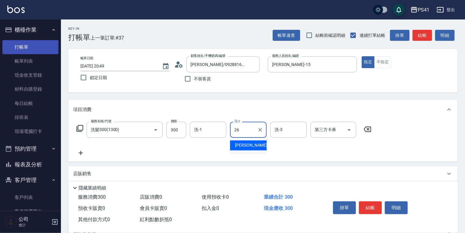
type input "[PERSON_NAME]-26"
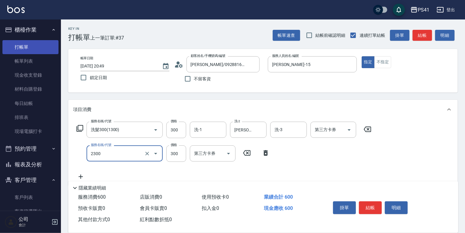
type input "剪髮(2300)"
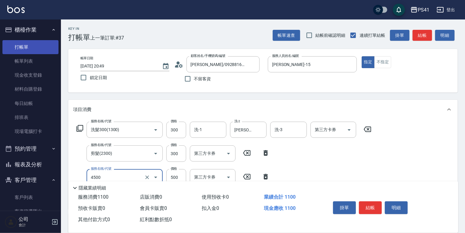
type input "補染(4500)"
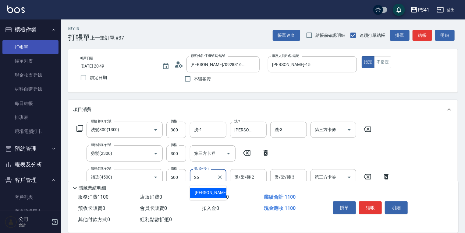
type input "[PERSON_NAME]-26"
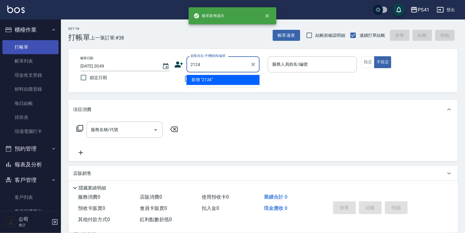
type input "2124"
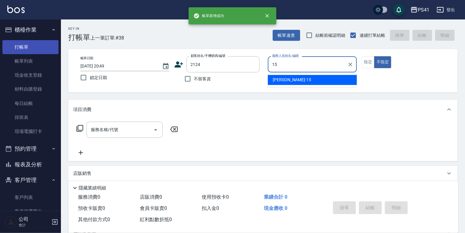
type input "[PERSON_NAME]-15"
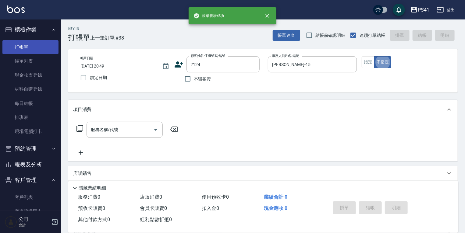
type input "[PERSON_NAME]/0917652268/2124"
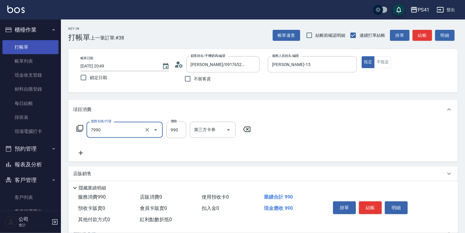
type input "髮原素頭皮養護-活動(7990)"
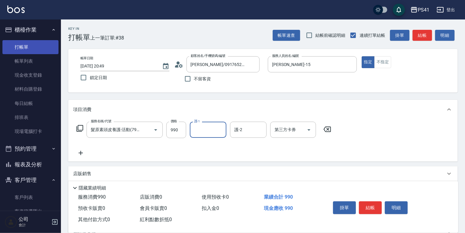
type input "2"
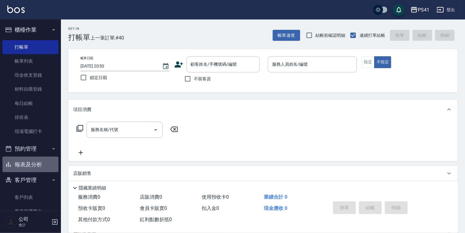
click at [33, 168] on button "報表及分析" at bounding box center [30, 165] width 56 height 16
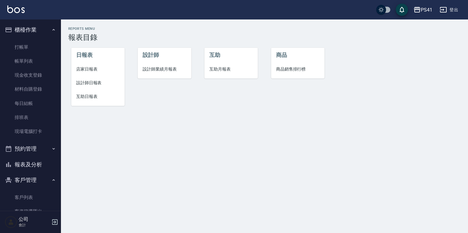
click at [97, 69] on span "店家日報表" at bounding box center [98, 69] width 44 height 6
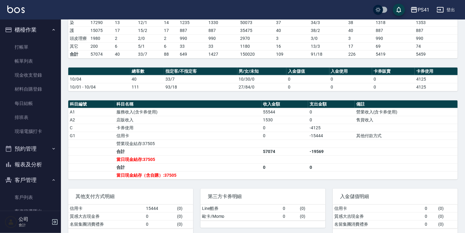
scroll to position [122, 0]
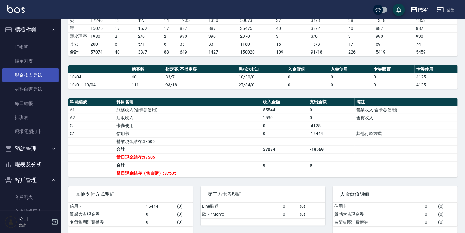
drag, startPoint x: 55, startPoint y: 62, endPoint x: 55, endPoint y: 71, distance: 9.8
click at [55, 62] on link "帳單列表" at bounding box center [30, 61] width 56 height 14
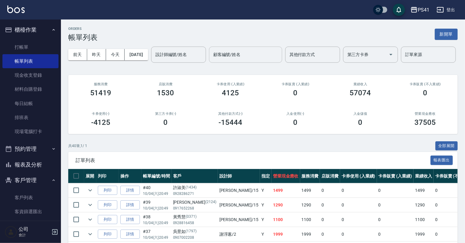
click at [209, 63] on div "顧客編號/姓名" at bounding box center [245, 55] width 73 height 16
